Goal: Find specific page/section: Find specific page/section

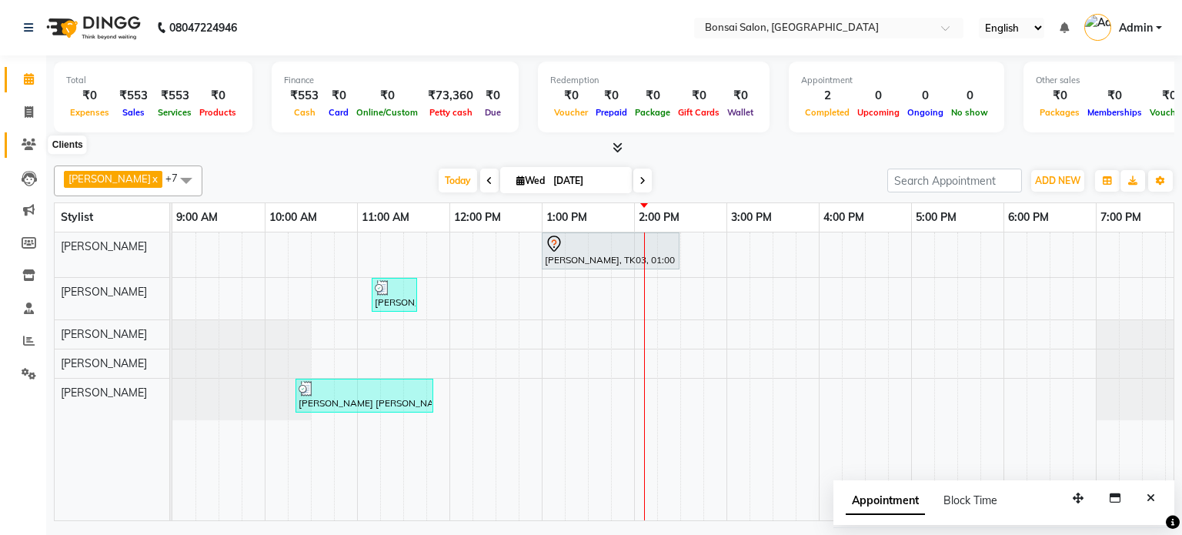
click at [26, 143] on icon at bounding box center [29, 145] width 15 height 12
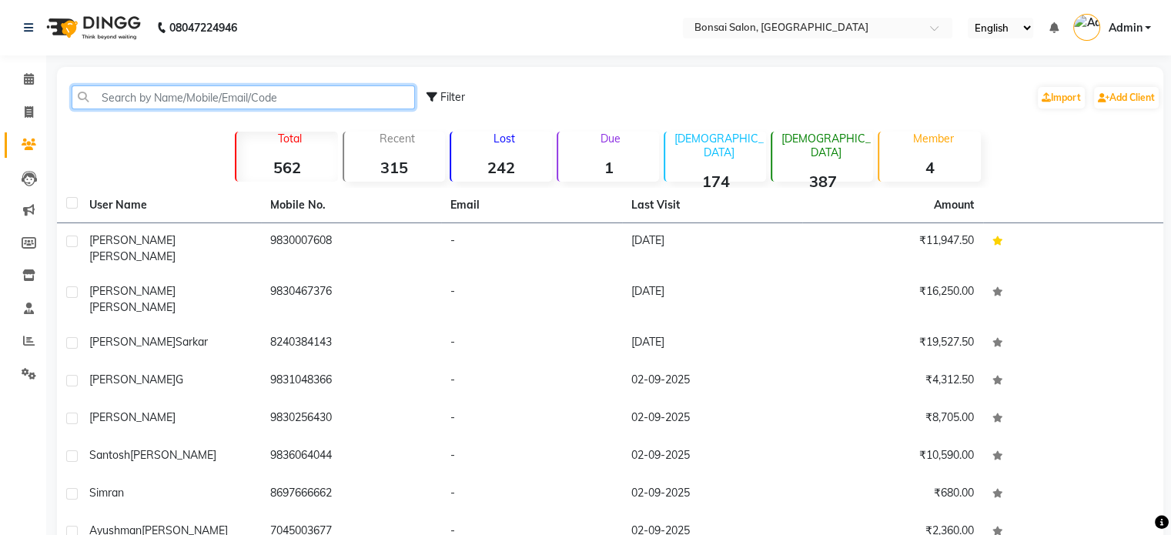
click at [129, 95] on input "text" at bounding box center [243, 97] width 343 height 24
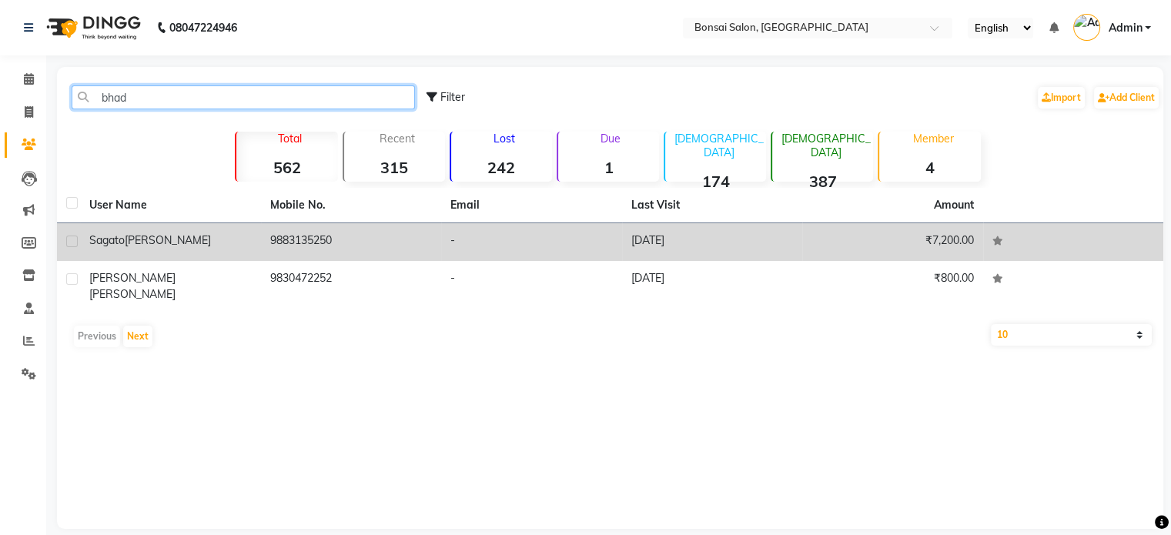
type input "bhad"
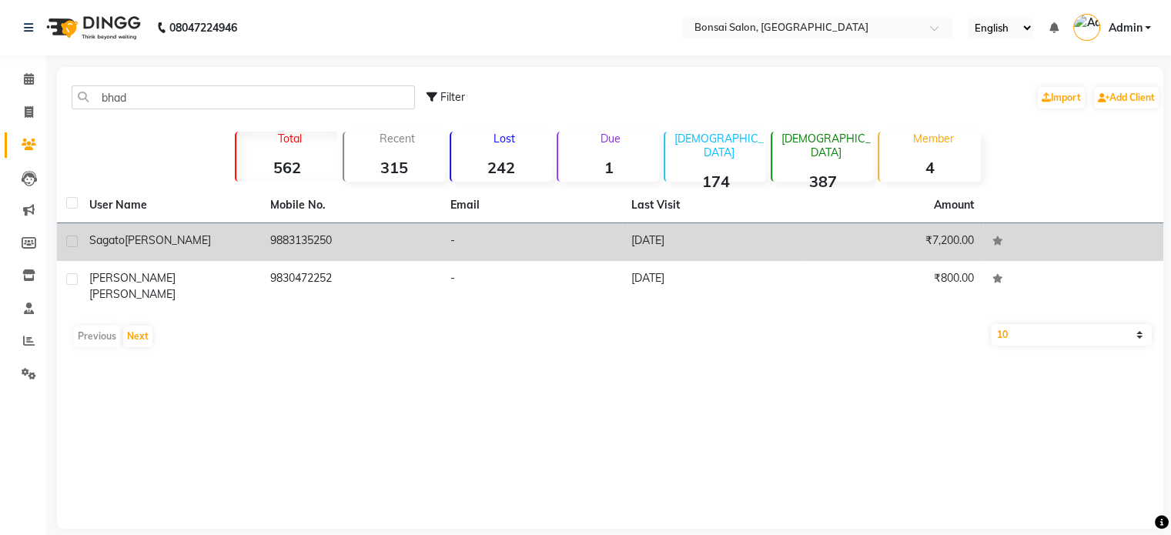
click at [129, 239] on span "[PERSON_NAME]" at bounding box center [168, 240] width 86 height 14
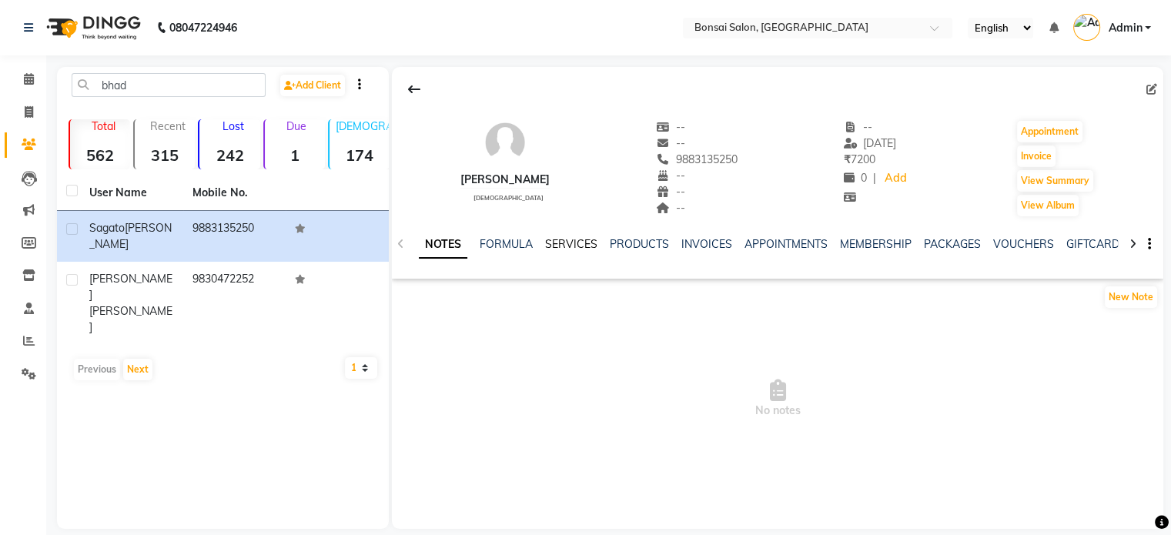
click at [564, 247] on link "SERVICES" at bounding box center [571, 244] width 52 height 14
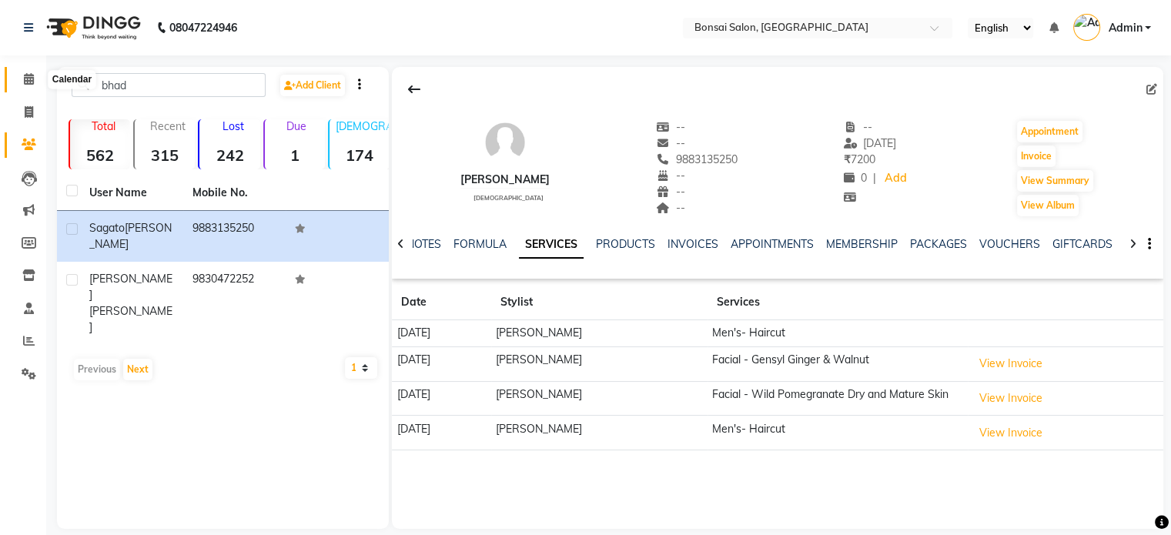
click at [24, 79] on icon at bounding box center [29, 79] width 10 height 12
